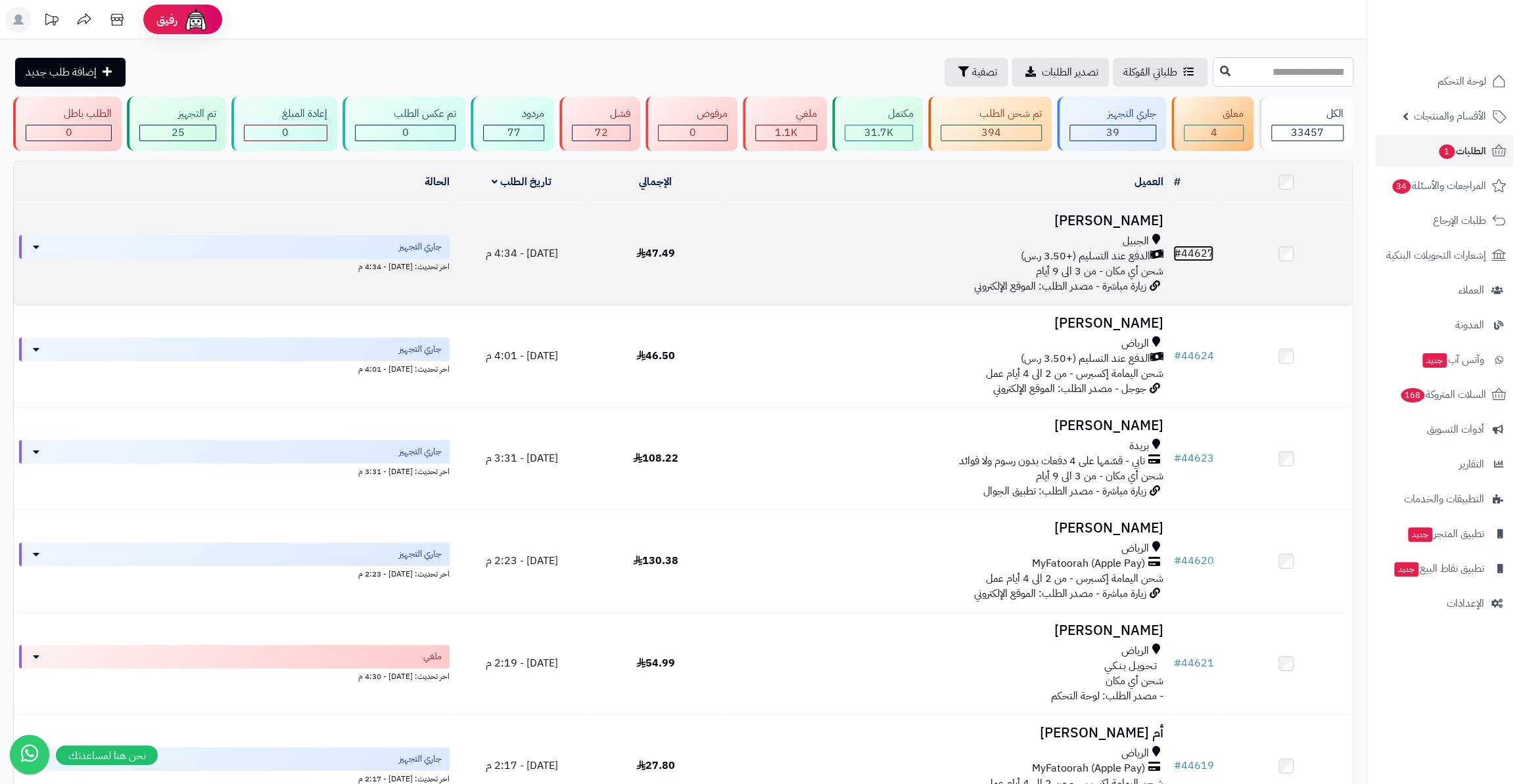
click at [1207, 250] on link "# 44627" at bounding box center [1193, 253] width 40 height 16
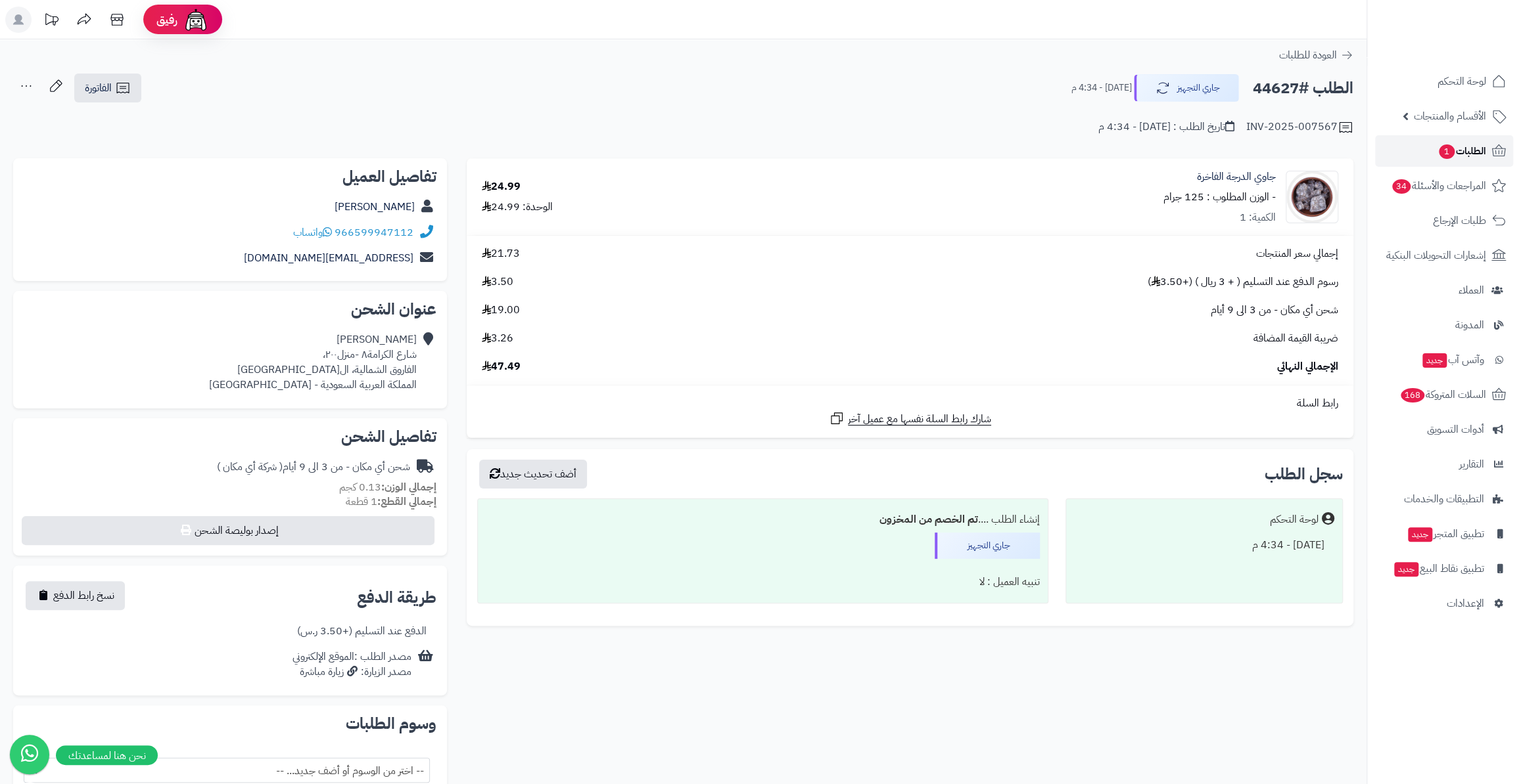
click at [1484, 144] on span "الطلبات 1" at bounding box center [1462, 151] width 49 height 18
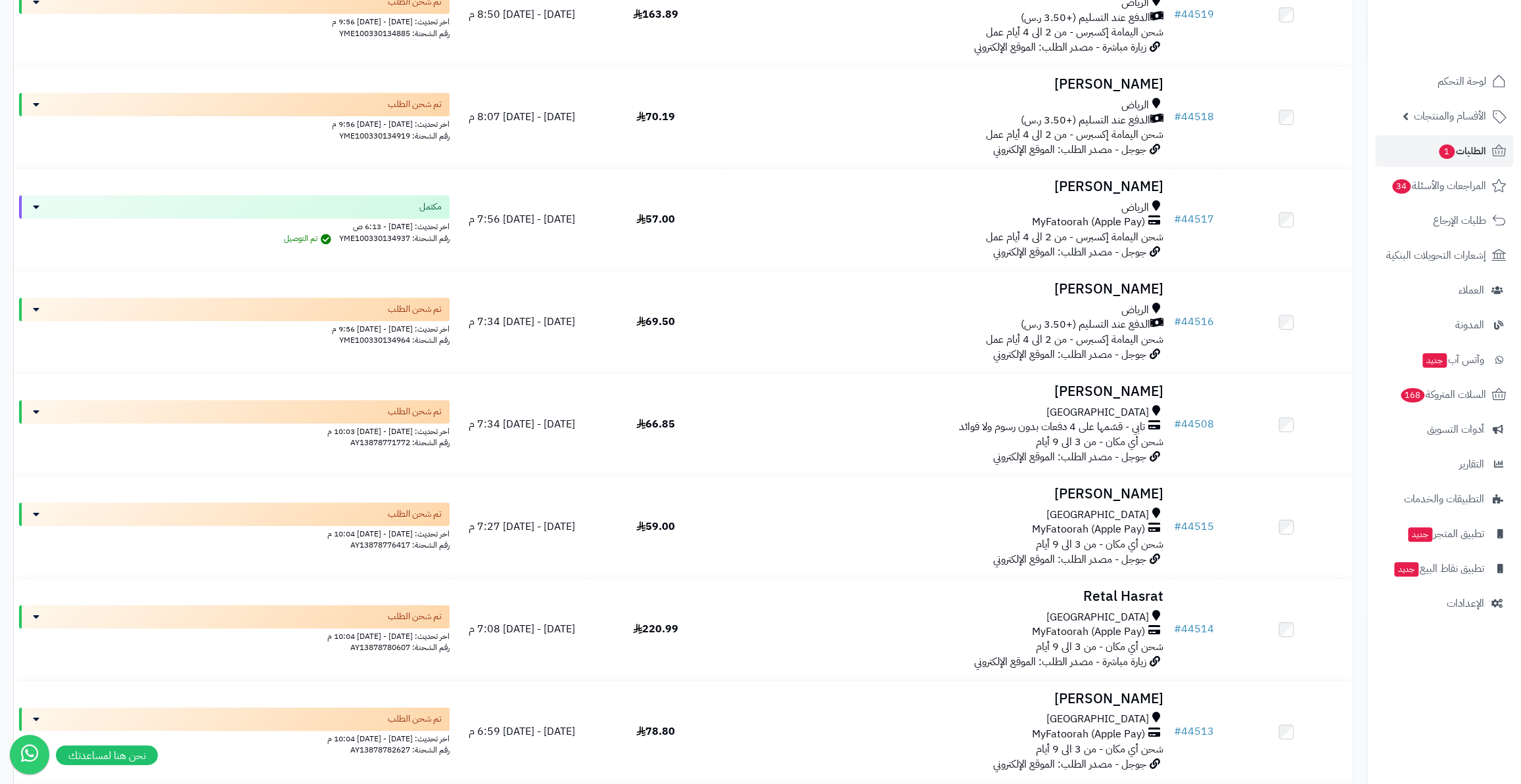
scroll to position [9831, 0]
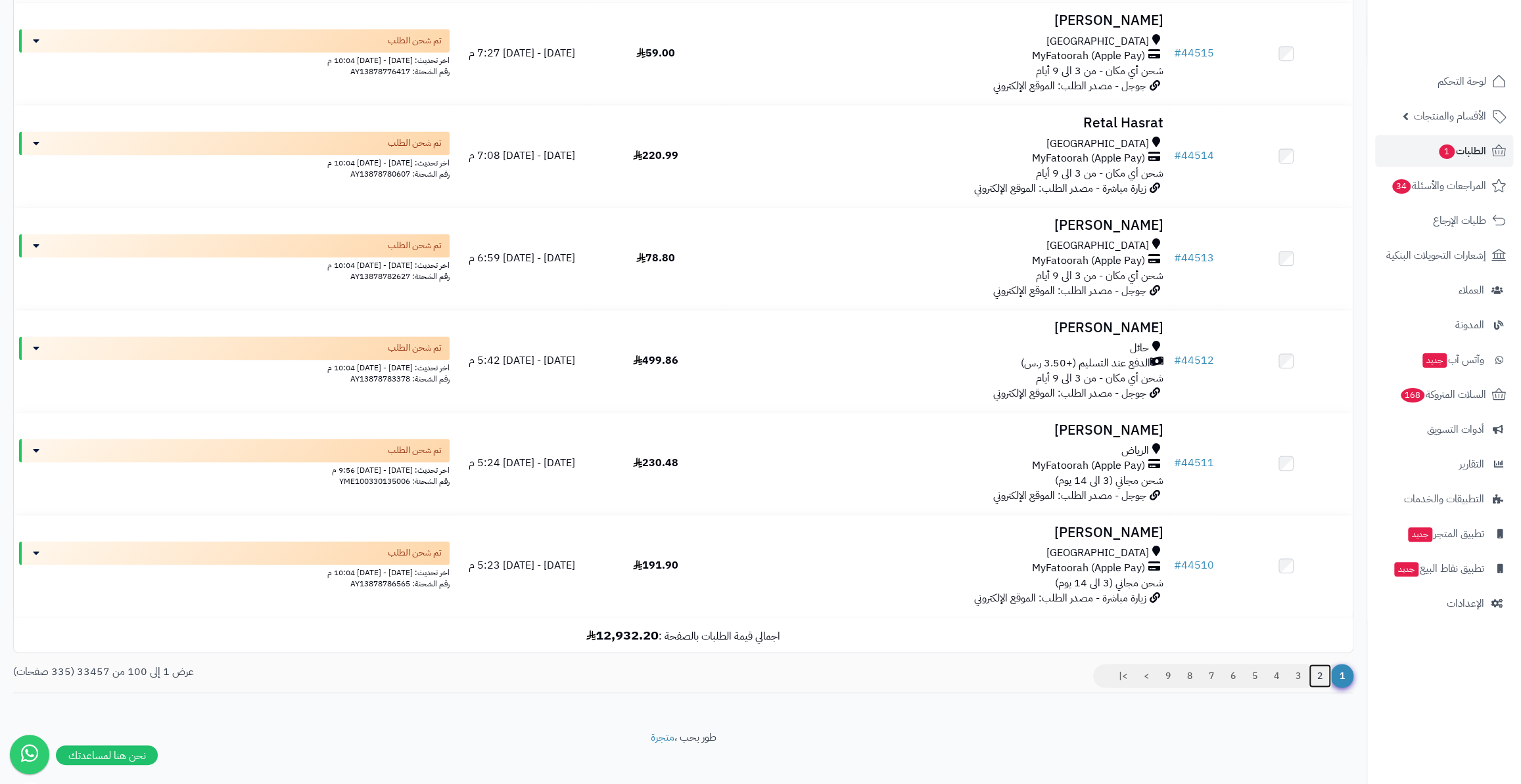
click at [1322, 664] on link "2" at bounding box center [1320, 675] width 23 height 23
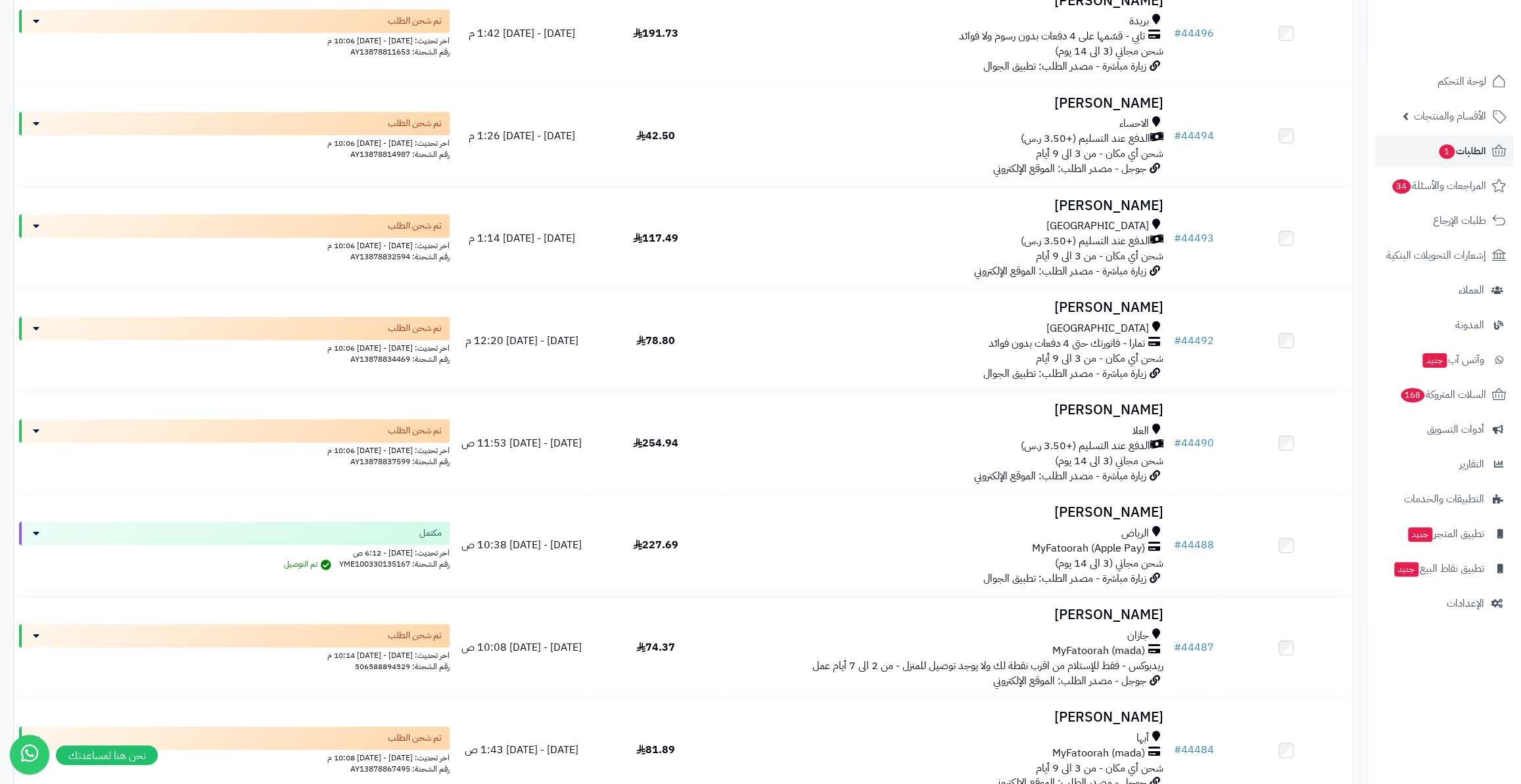
scroll to position [1254, 0]
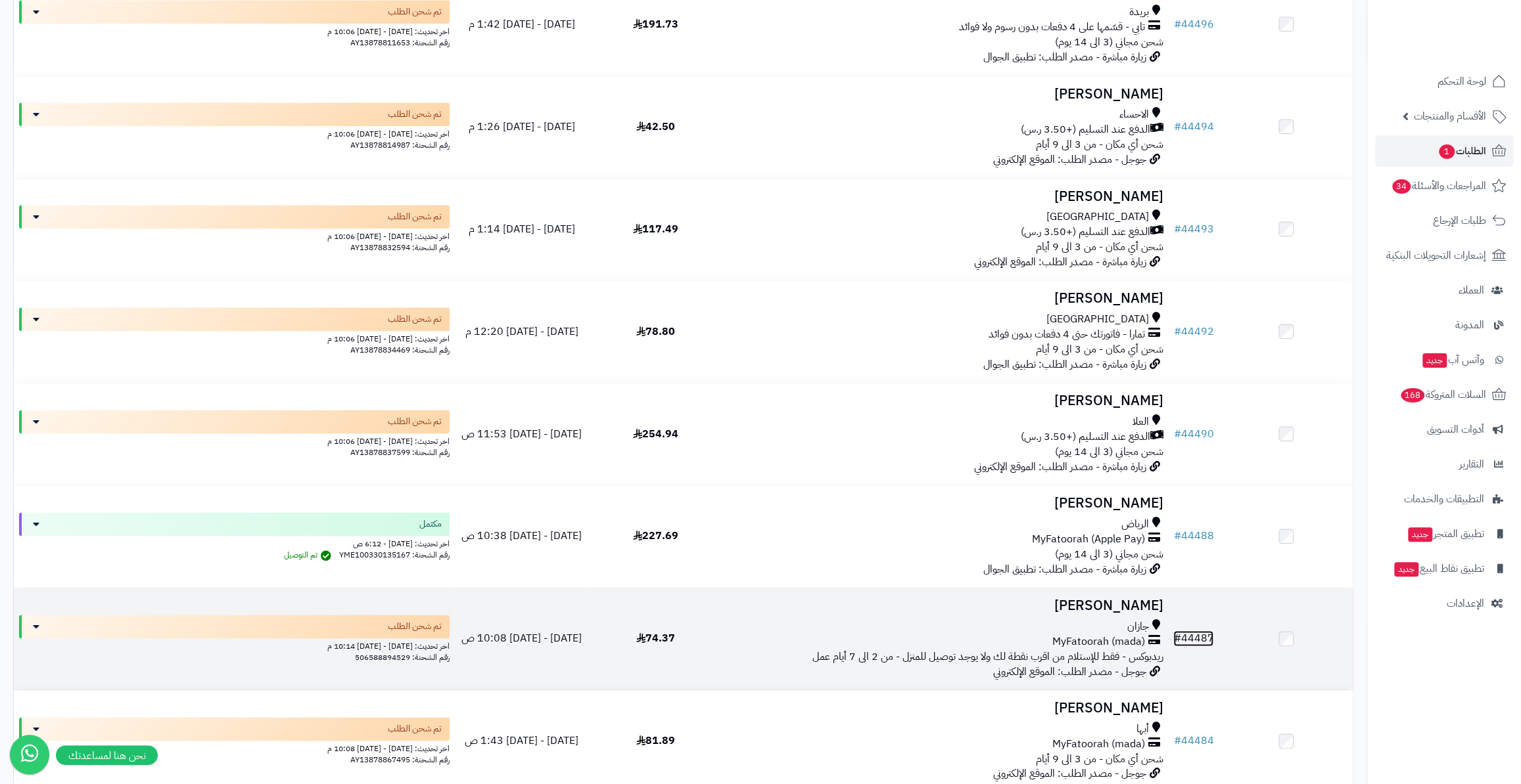
click at [1186, 633] on link "# 44487" at bounding box center [1193, 639] width 40 height 16
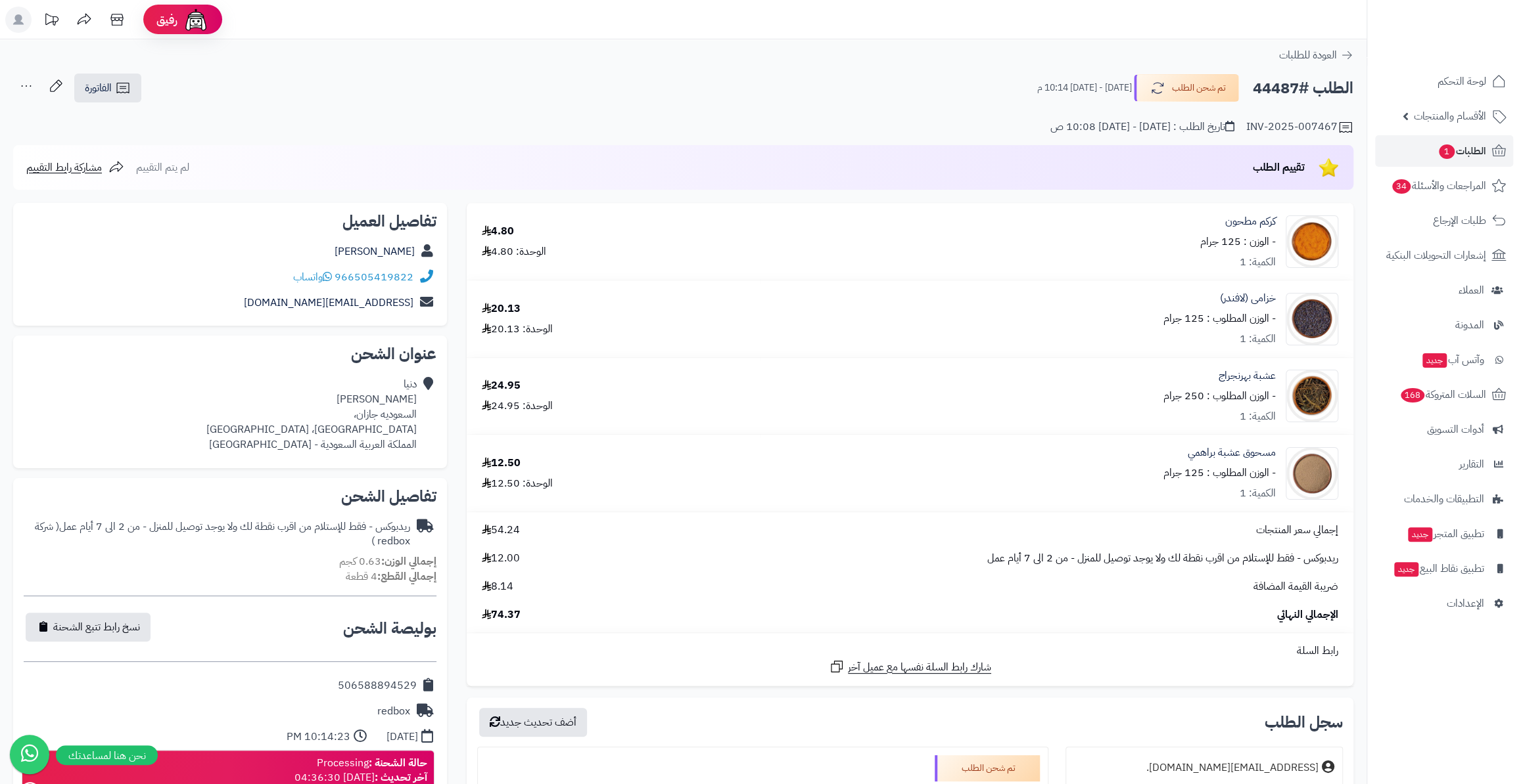
drag, startPoint x: 1251, startPoint y: 88, endPoint x: 1297, endPoint y: 86, distance: 46.0
click at [1297, 86] on h2 "الطلب #44487" at bounding box center [1302, 88] width 100 height 27
copy h2 "44487"
drag, startPoint x: 320, startPoint y: 685, endPoint x: 420, endPoint y: 684, distance: 100.0
click at [420, 684] on div "506588894529" at bounding box center [230, 686] width 413 height 25
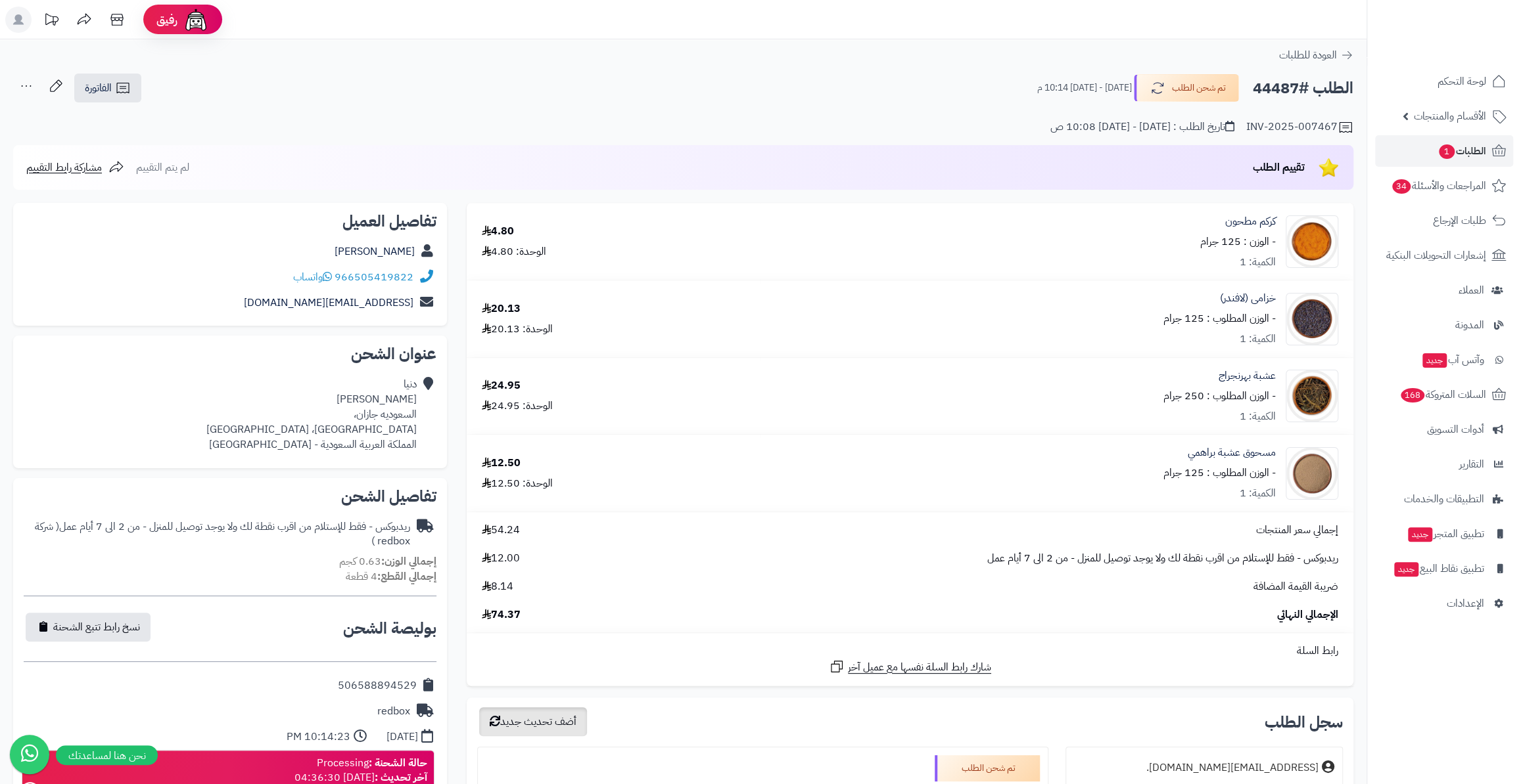
copy div "506588894529"
click at [1450, 159] on span "الطلبات 1" at bounding box center [1462, 151] width 49 height 18
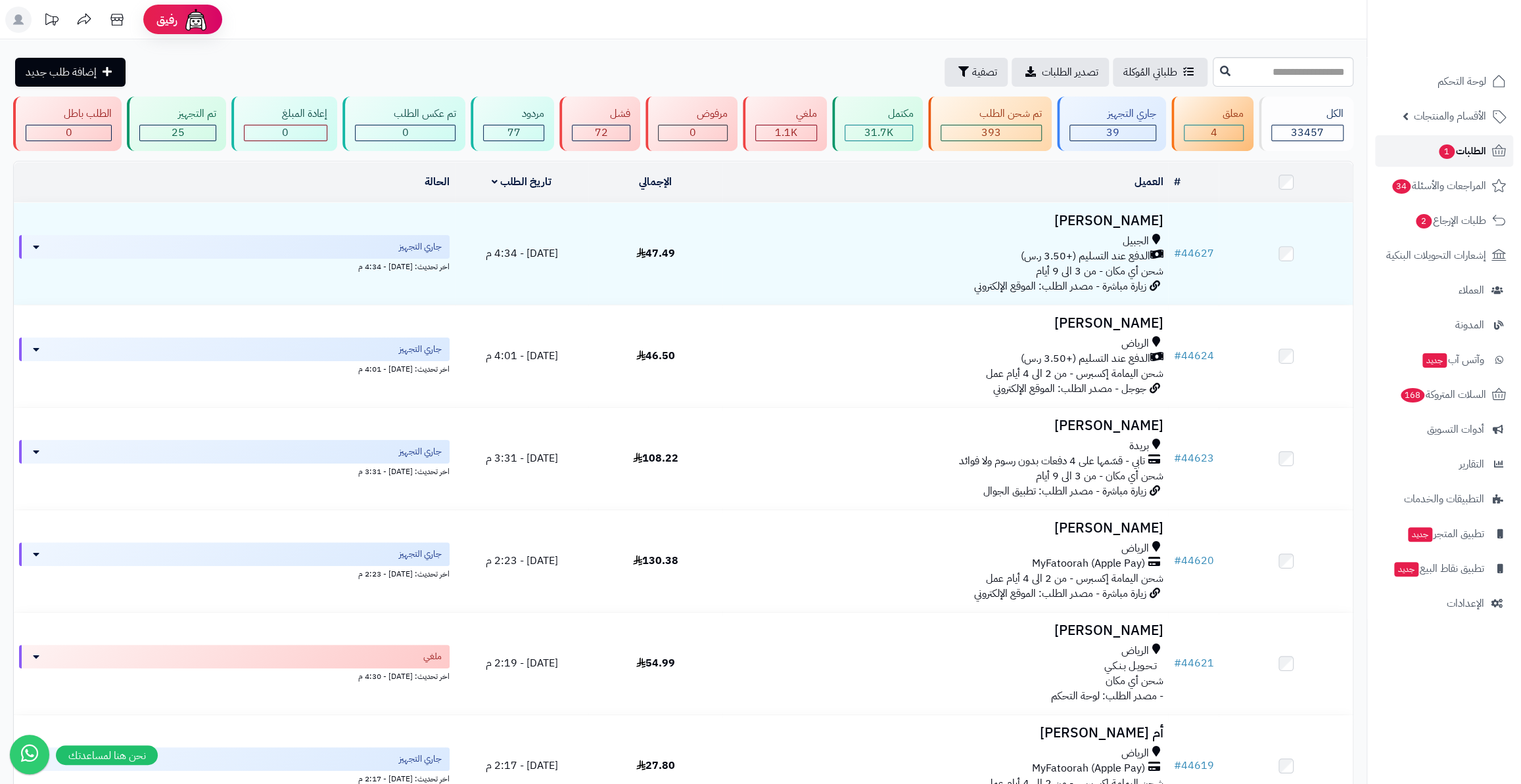
click at [1452, 143] on span "الطلبات 1" at bounding box center [1462, 151] width 49 height 18
click at [1120, 114] on div "جاري التجهيز" at bounding box center [1113, 113] width 87 height 15
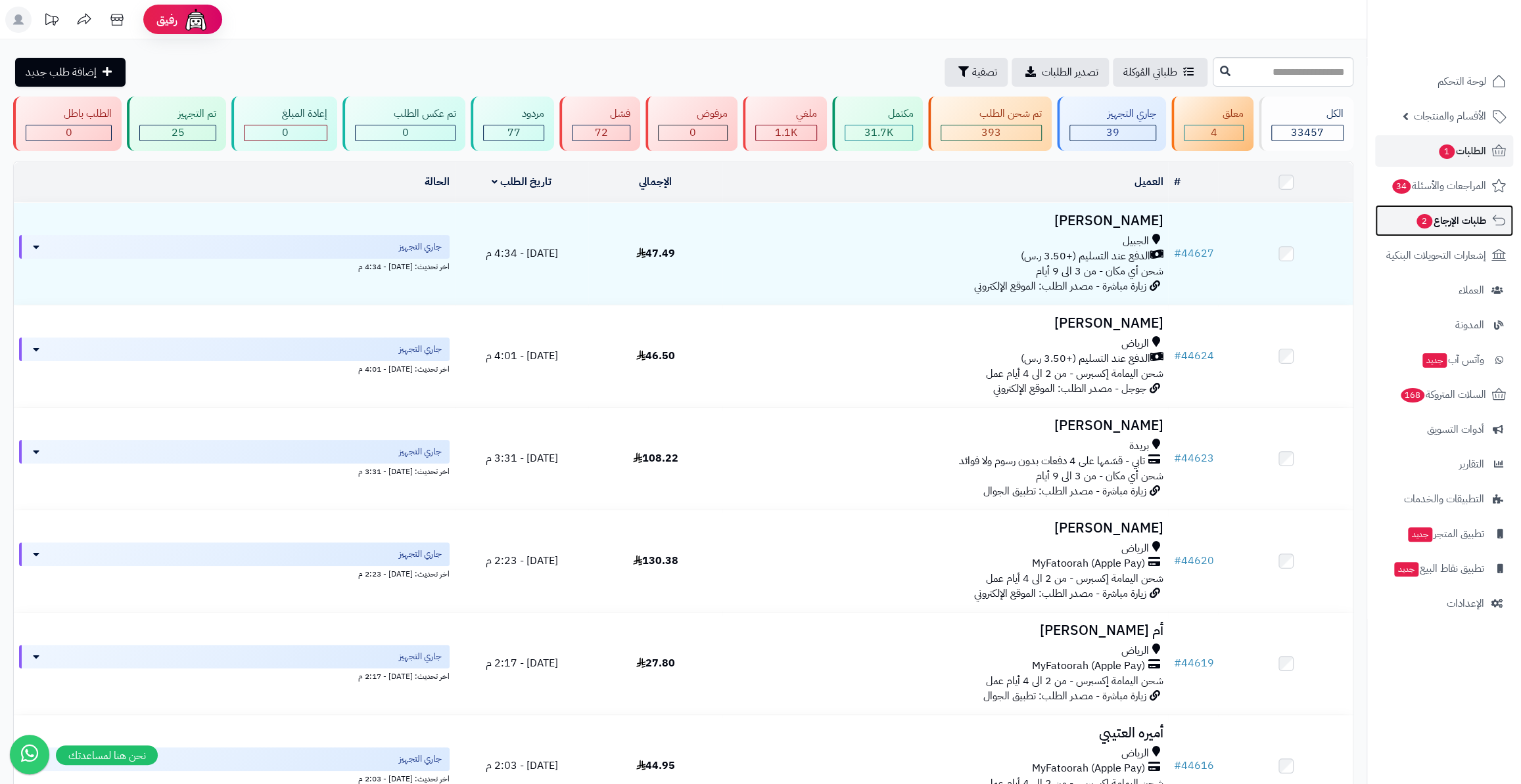
click at [1476, 223] on span "طلبات الإرجاع 2" at bounding box center [1450, 220] width 71 height 18
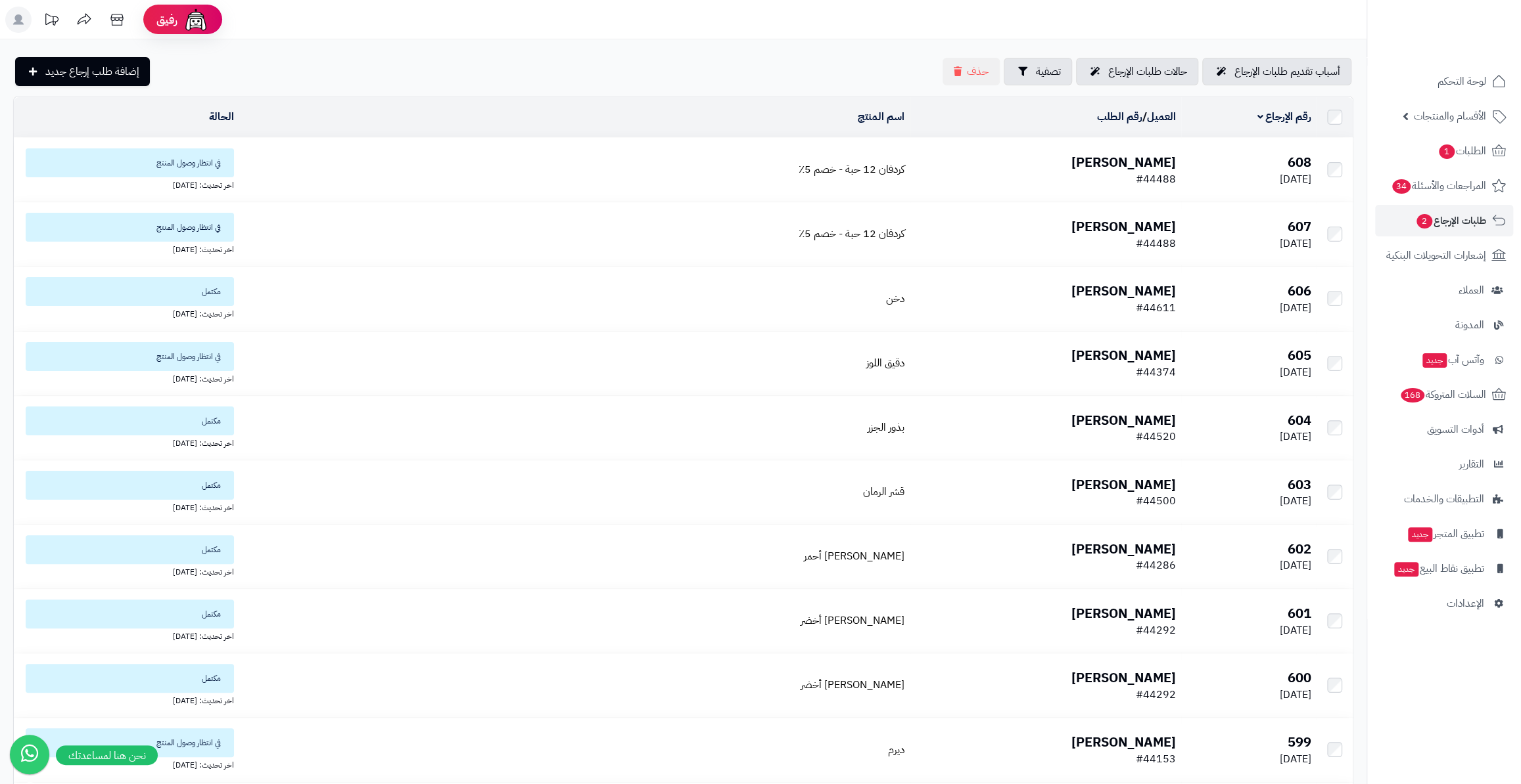
click at [1140, 160] on b "[PERSON_NAME]" at bounding box center [1123, 162] width 104 height 20
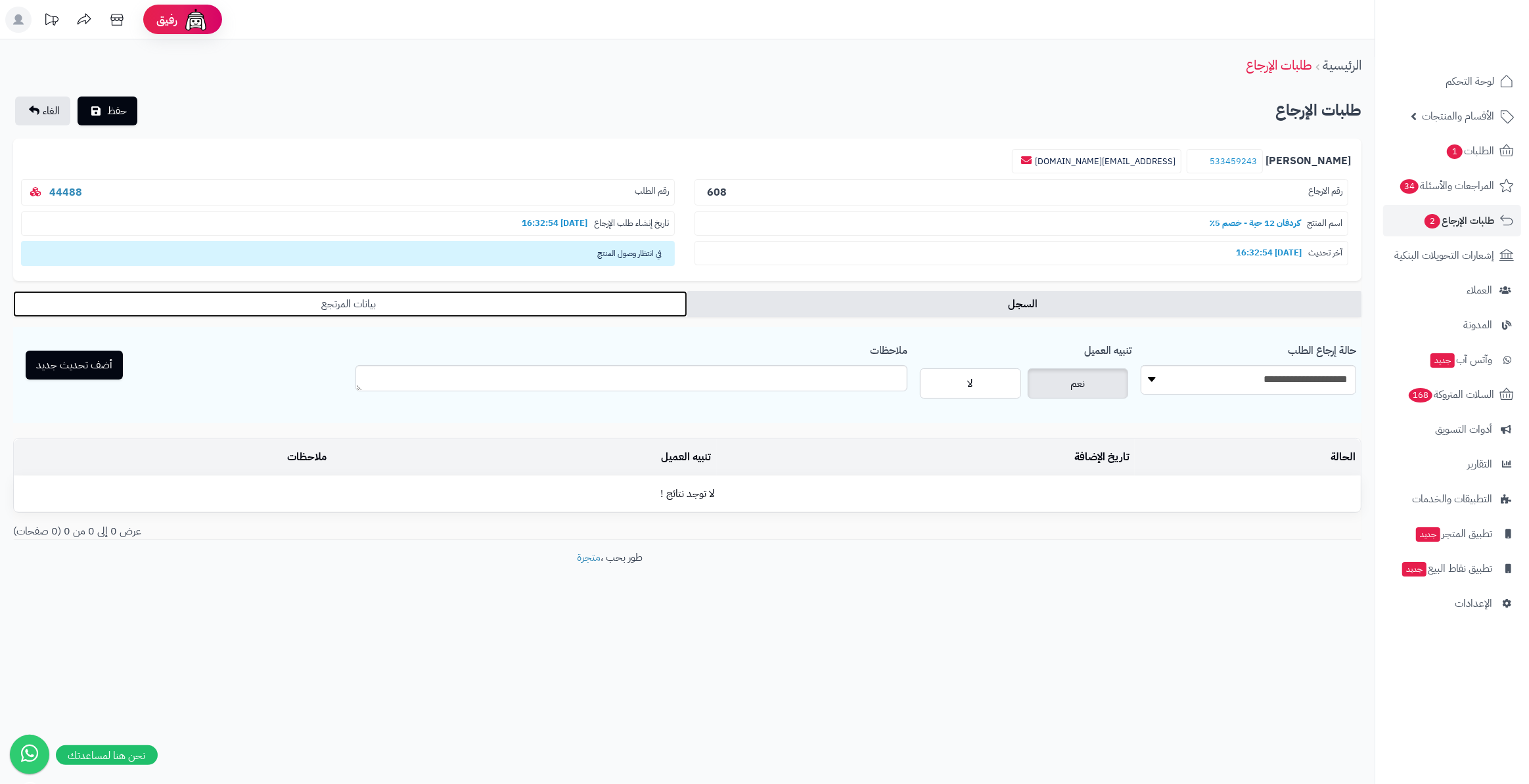
click at [580, 301] on link "بيانات المرتجع" at bounding box center [350, 304] width 674 height 26
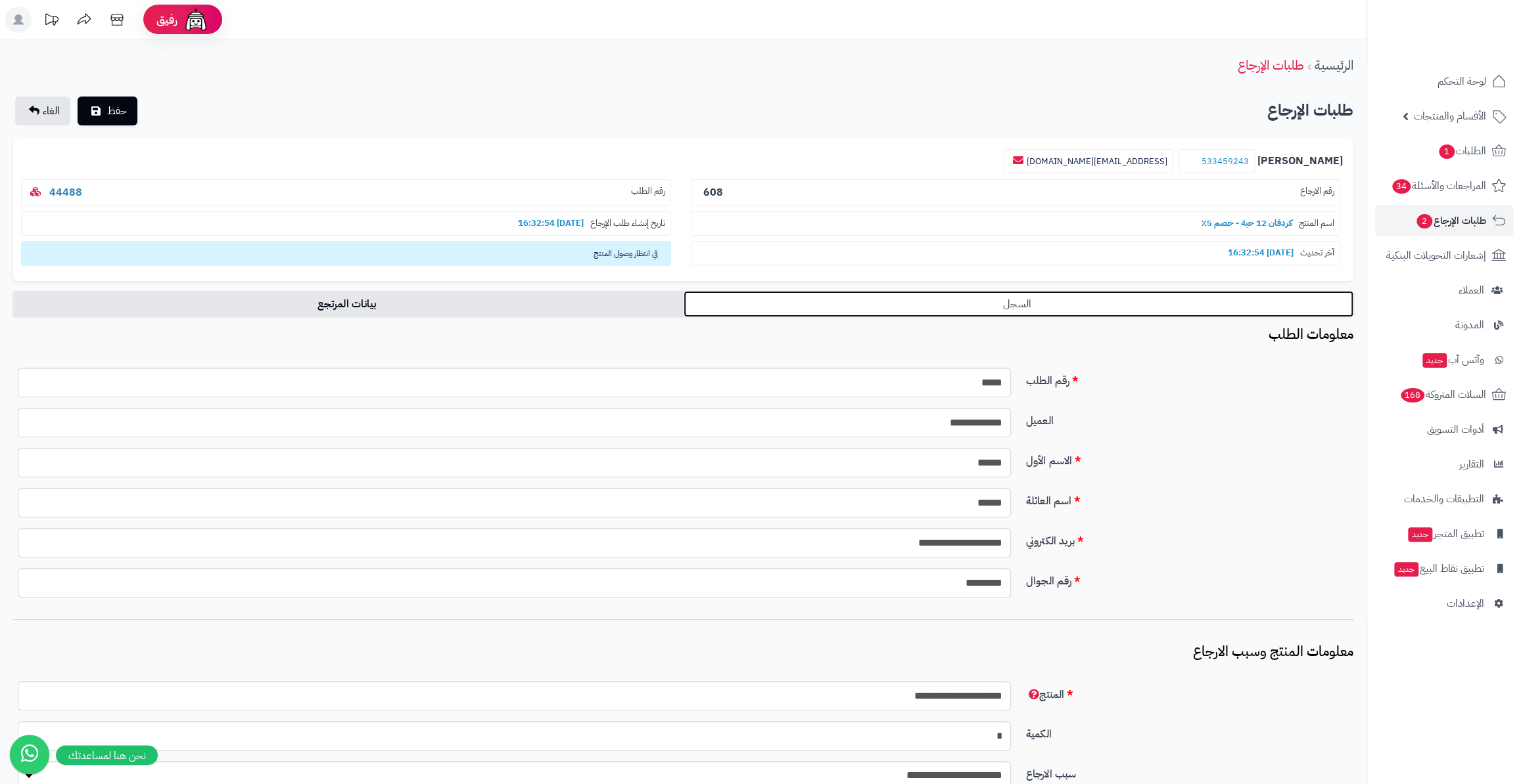
click at [995, 311] on link "السجل" at bounding box center [1019, 304] width 670 height 26
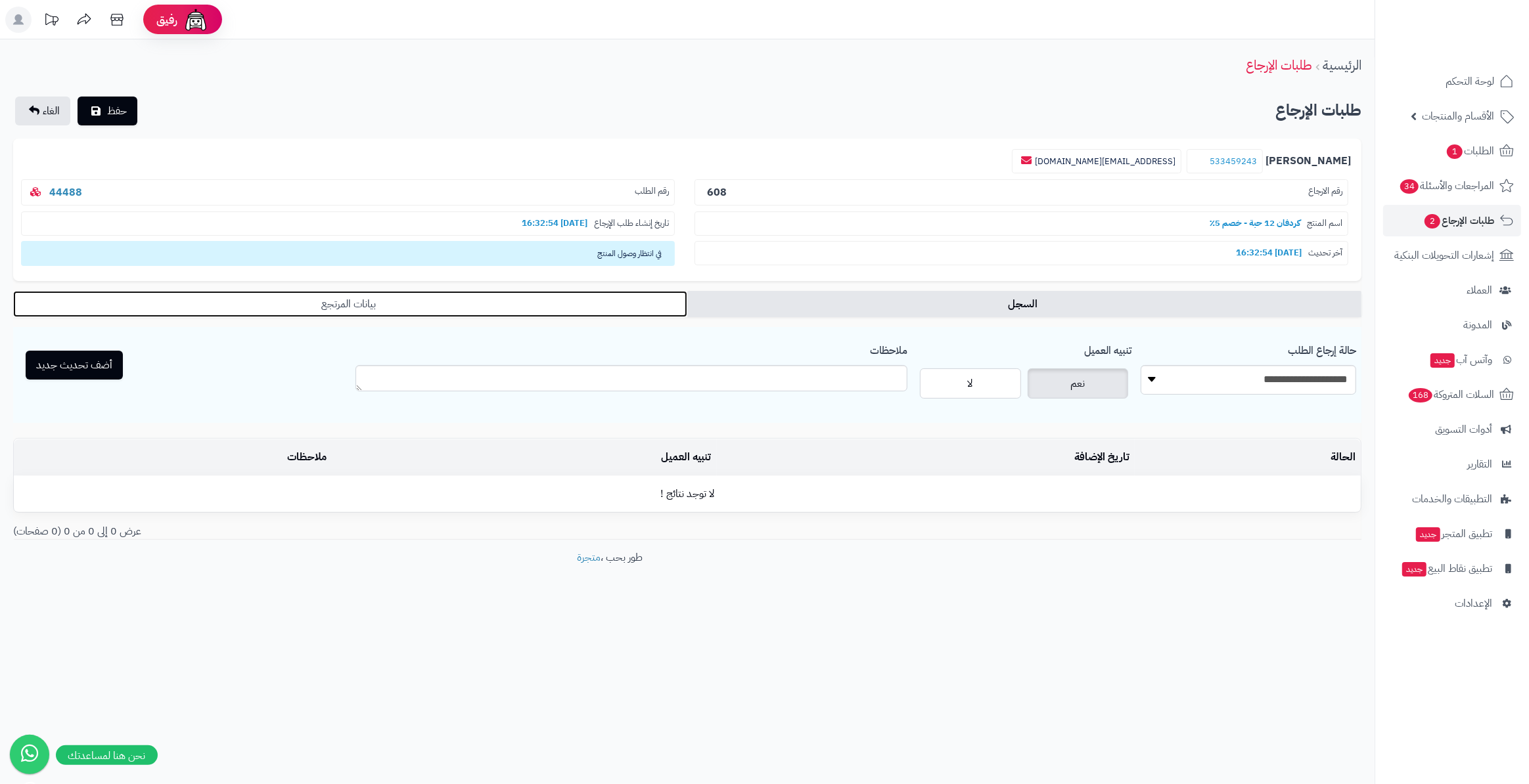
click at [596, 301] on link "بيانات المرتجع" at bounding box center [350, 304] width 674 height 26
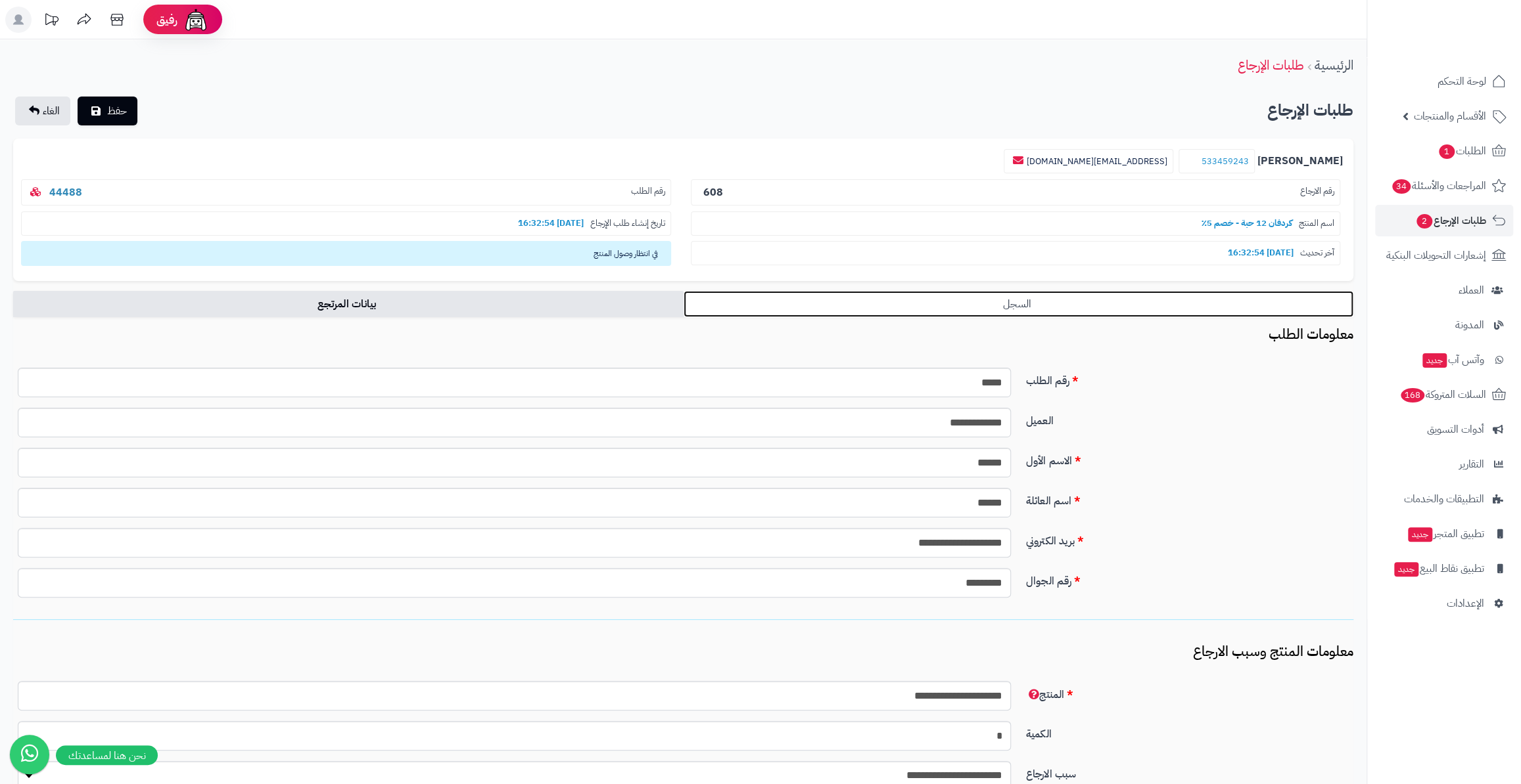
click at [1185, 305] on link "السجل" at bounding box center [1019, 304] width 670 height 26
